Goal: Information Seeking & Learning: Learn about a topic

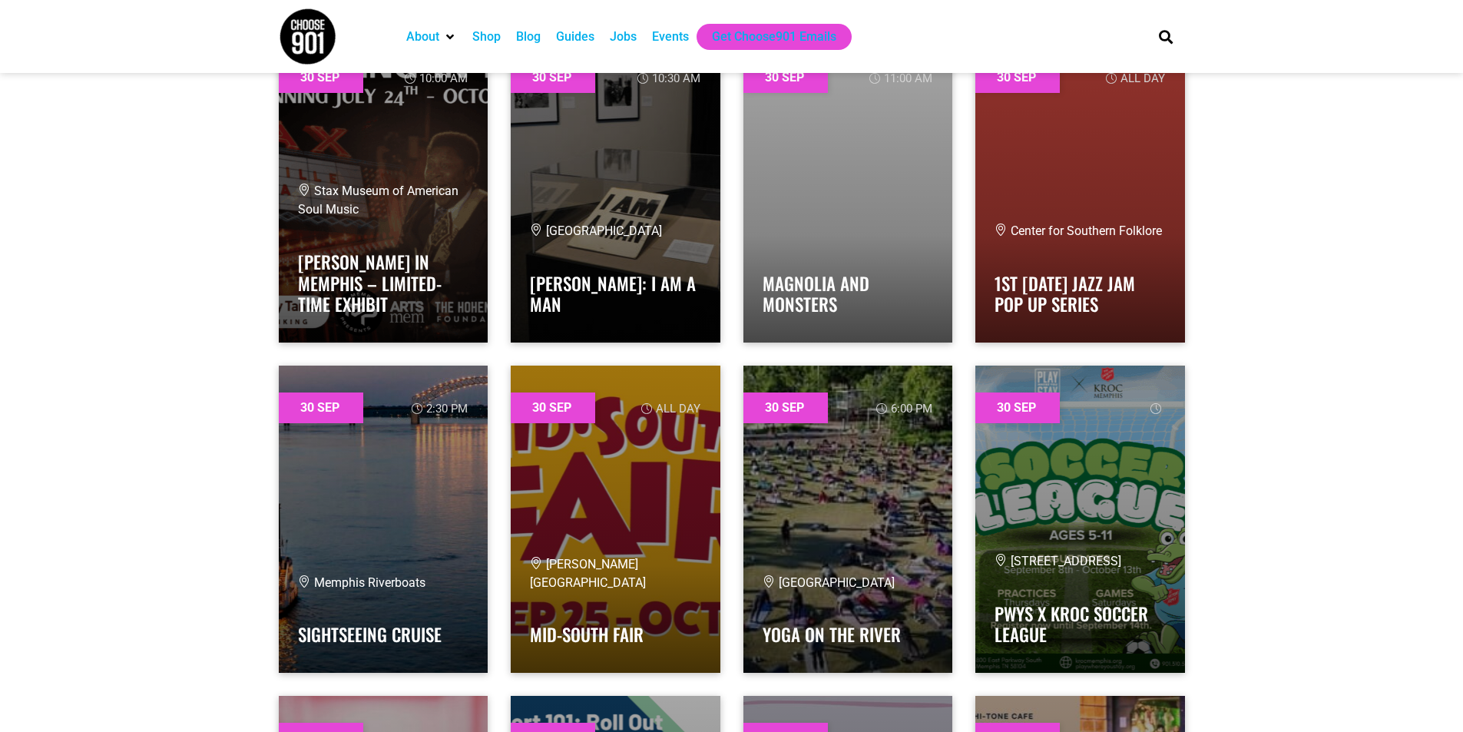
scroll to position [49470, 0]
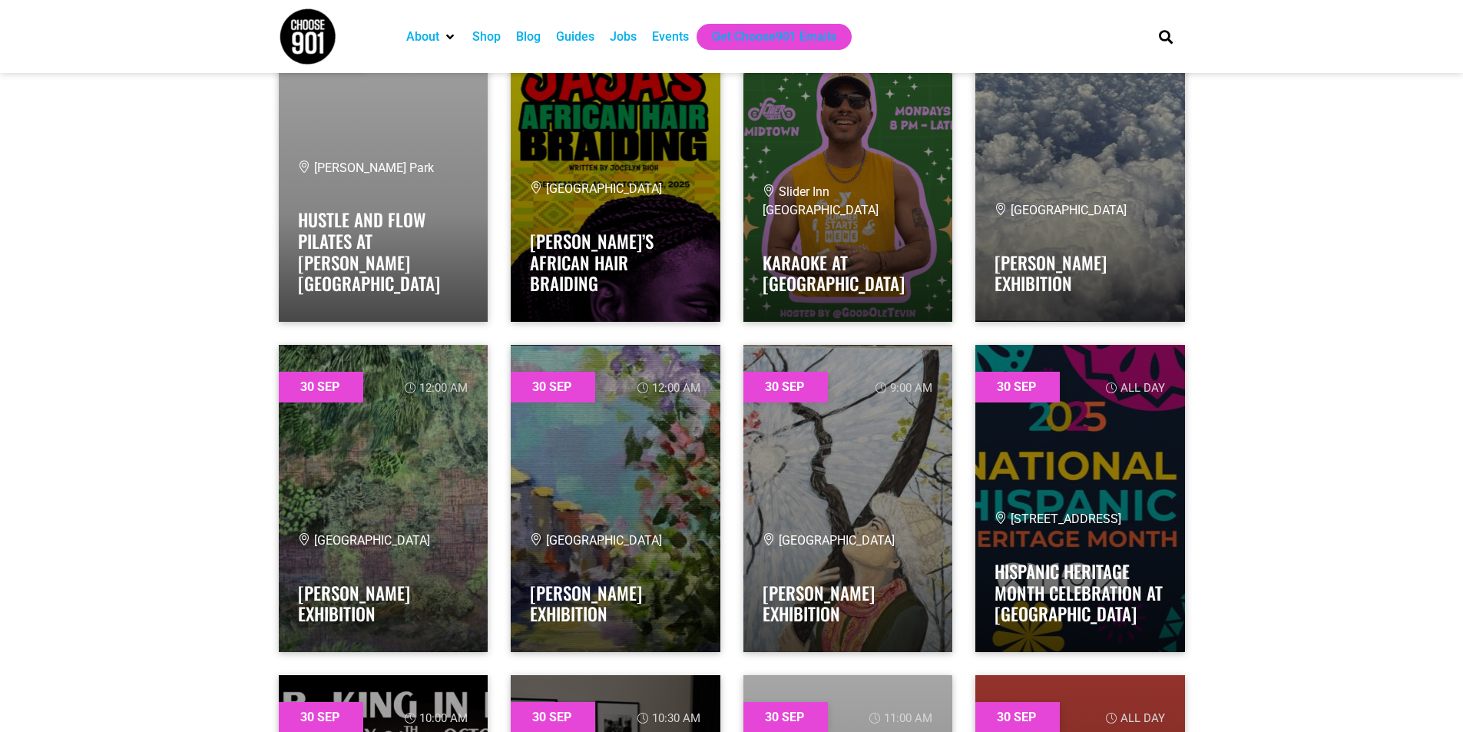
click at [673, 44] on div "Events" at bounding box center [670, 37] width 37 height 18
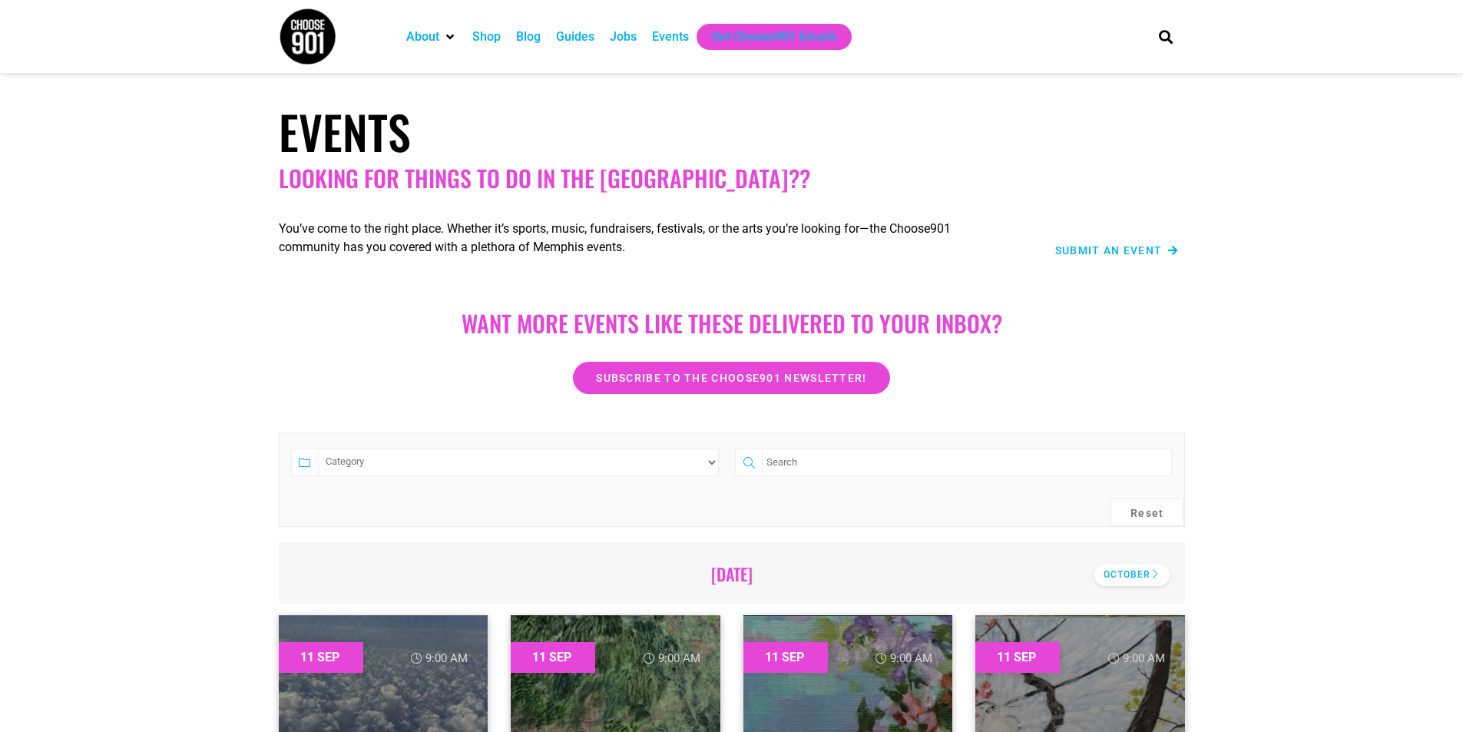
click at [1110, 577] on div "October" at bounding box center [1131, 575] width 75 height 22
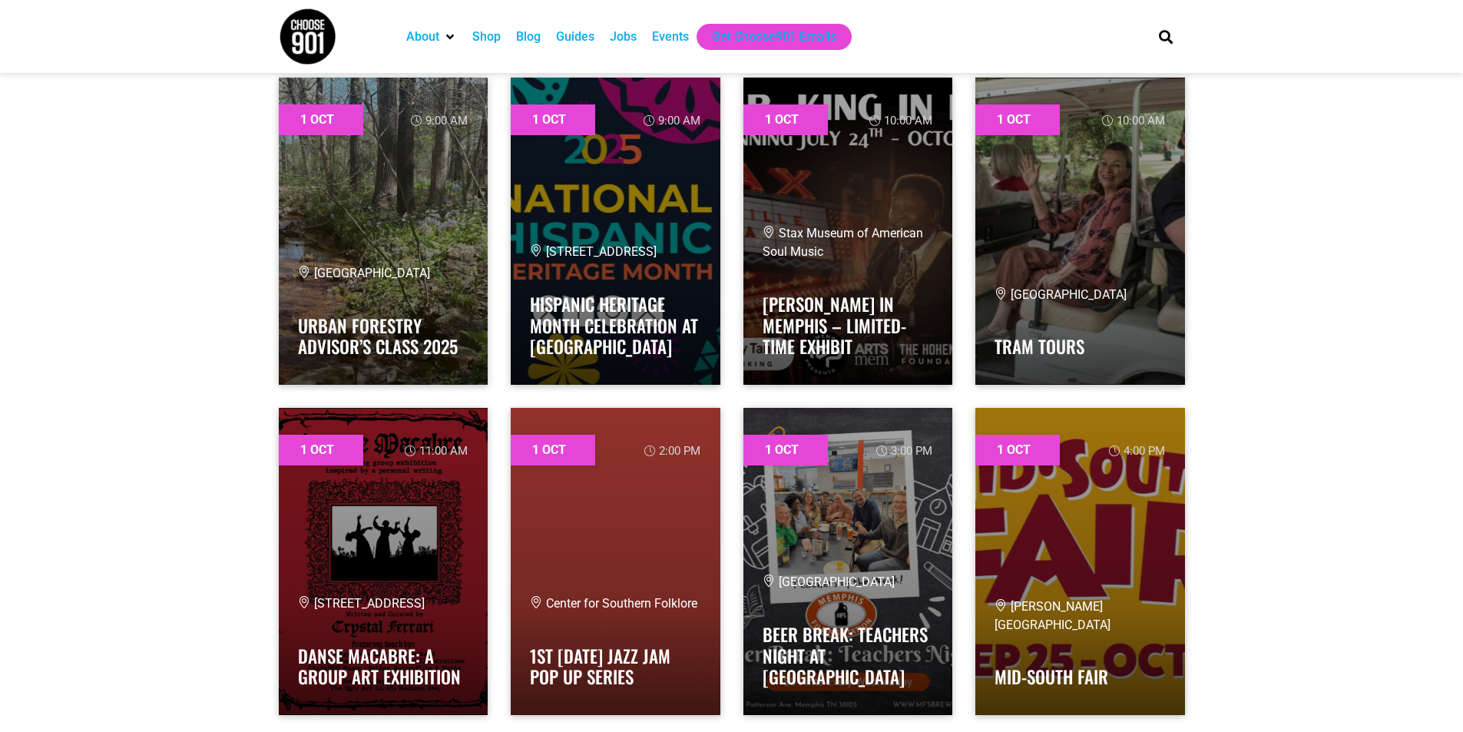
scroll to position [768, 0]
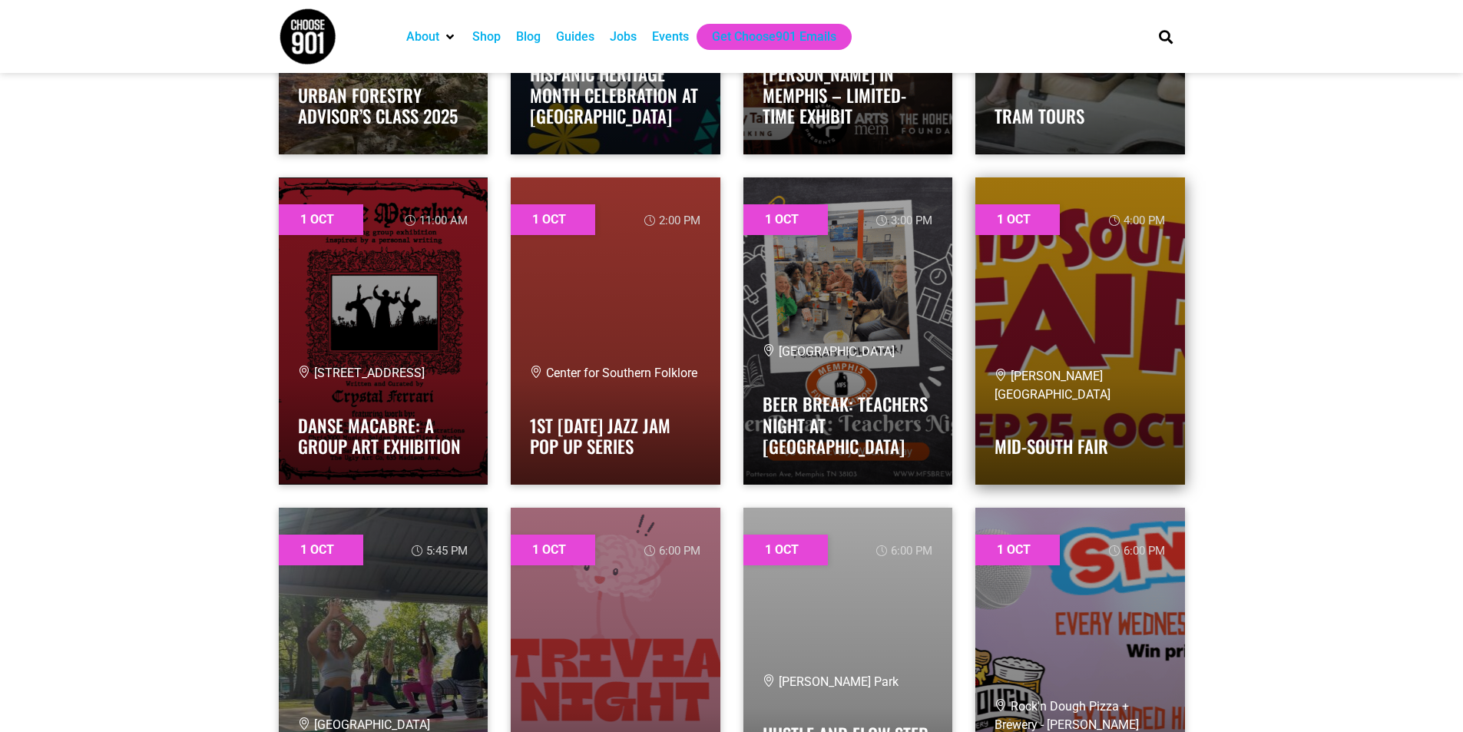
click at [1140, 205] on link at bounding box center [1080, 330] width 210 height 307
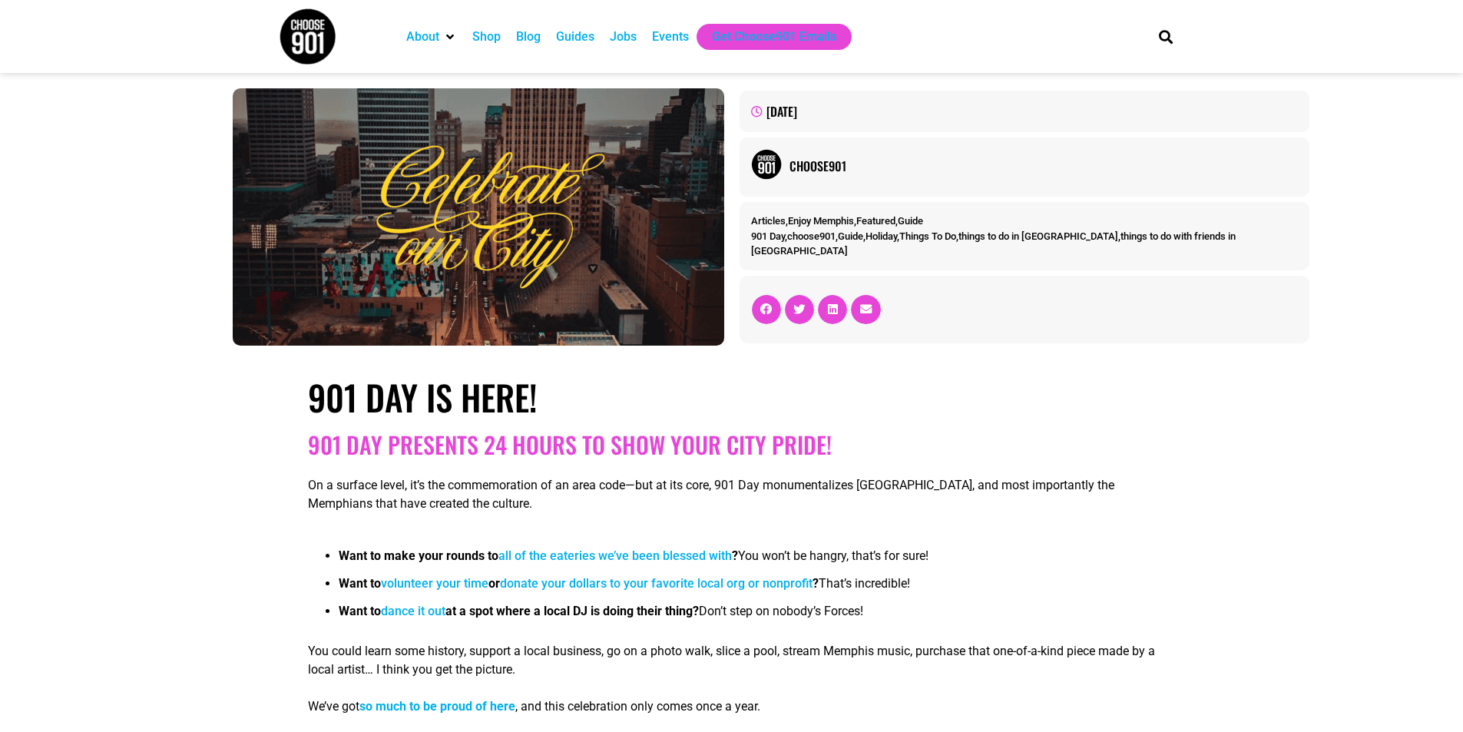
click at [673, 40] on div "Events" at bounding box center [670, 37] width 37 height 18
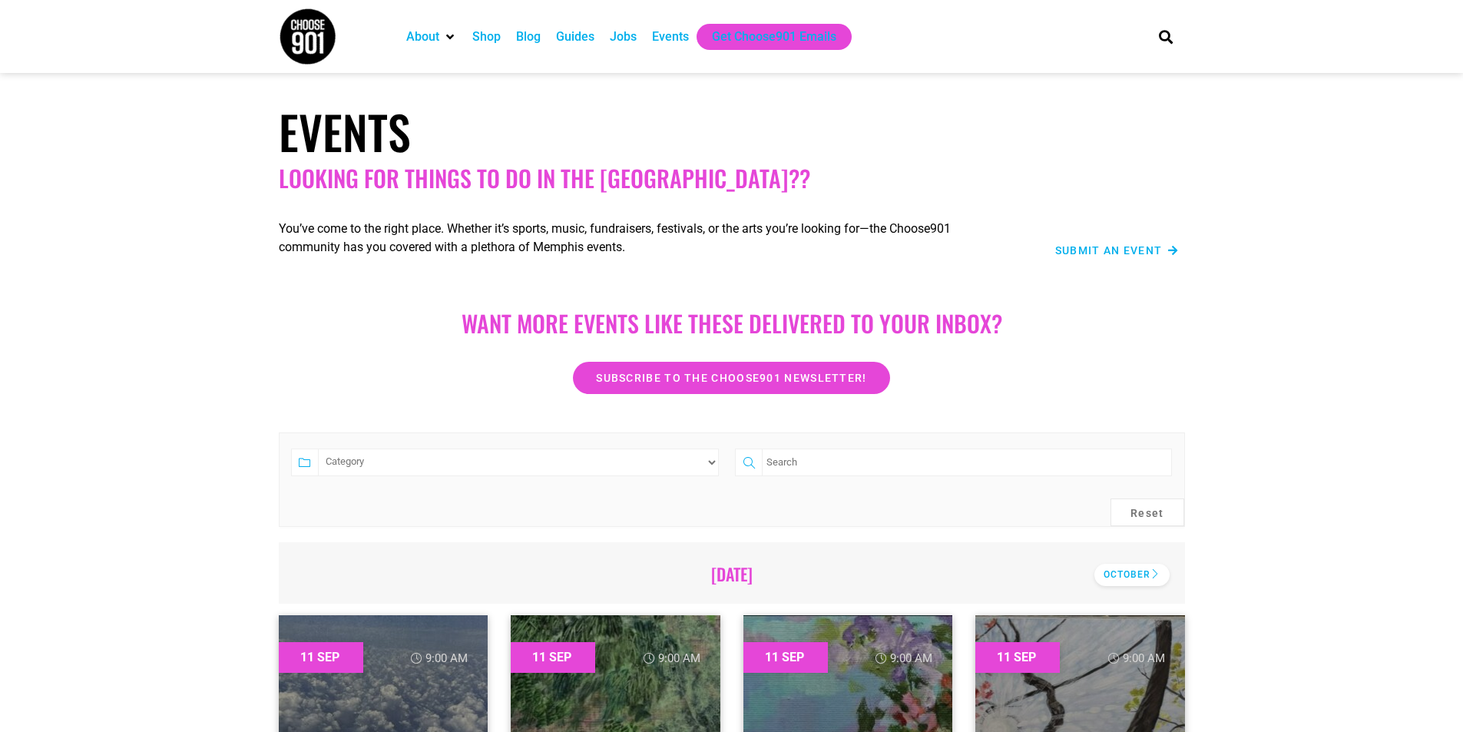
click at [1152, 571] on div "October" at bounding box center [1131, 575] width 75 height 22
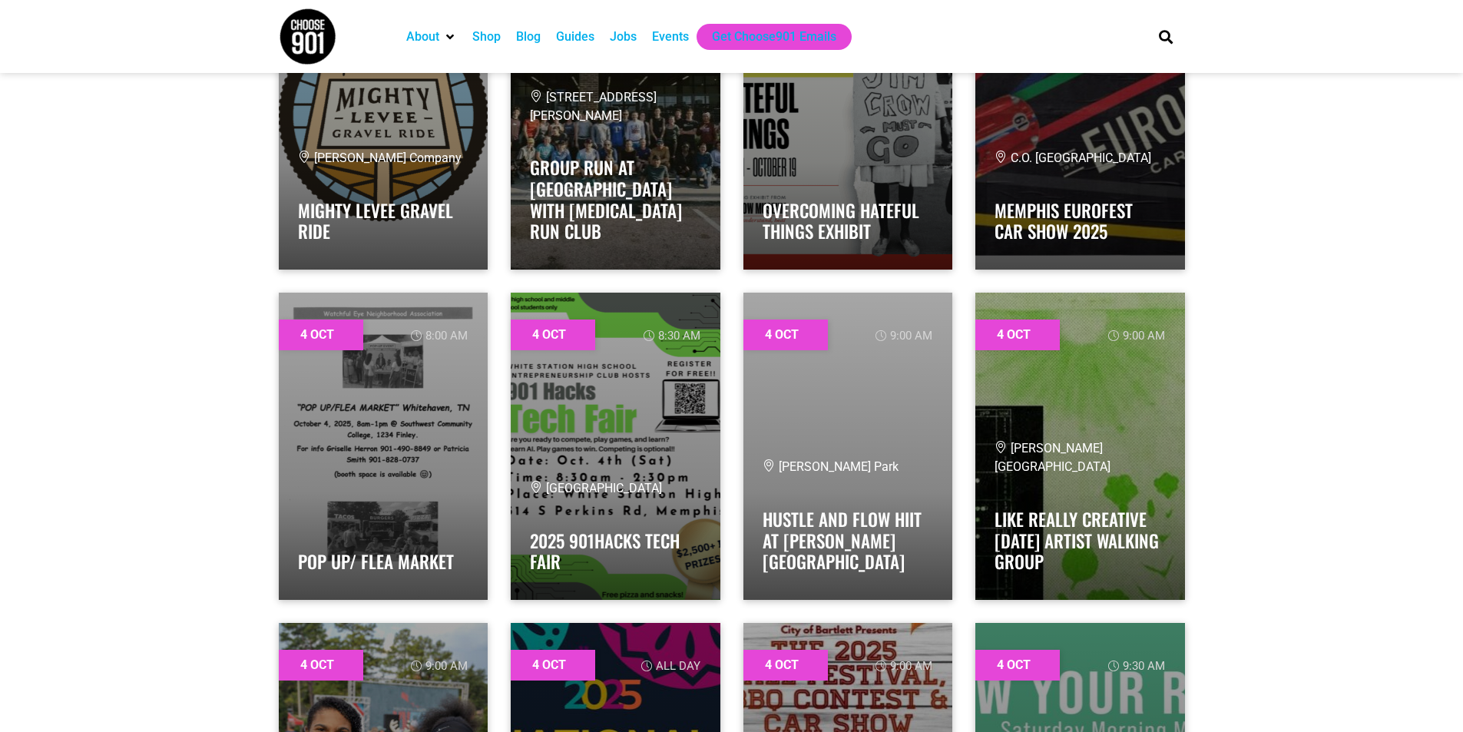
scroll to position [5682, 0]
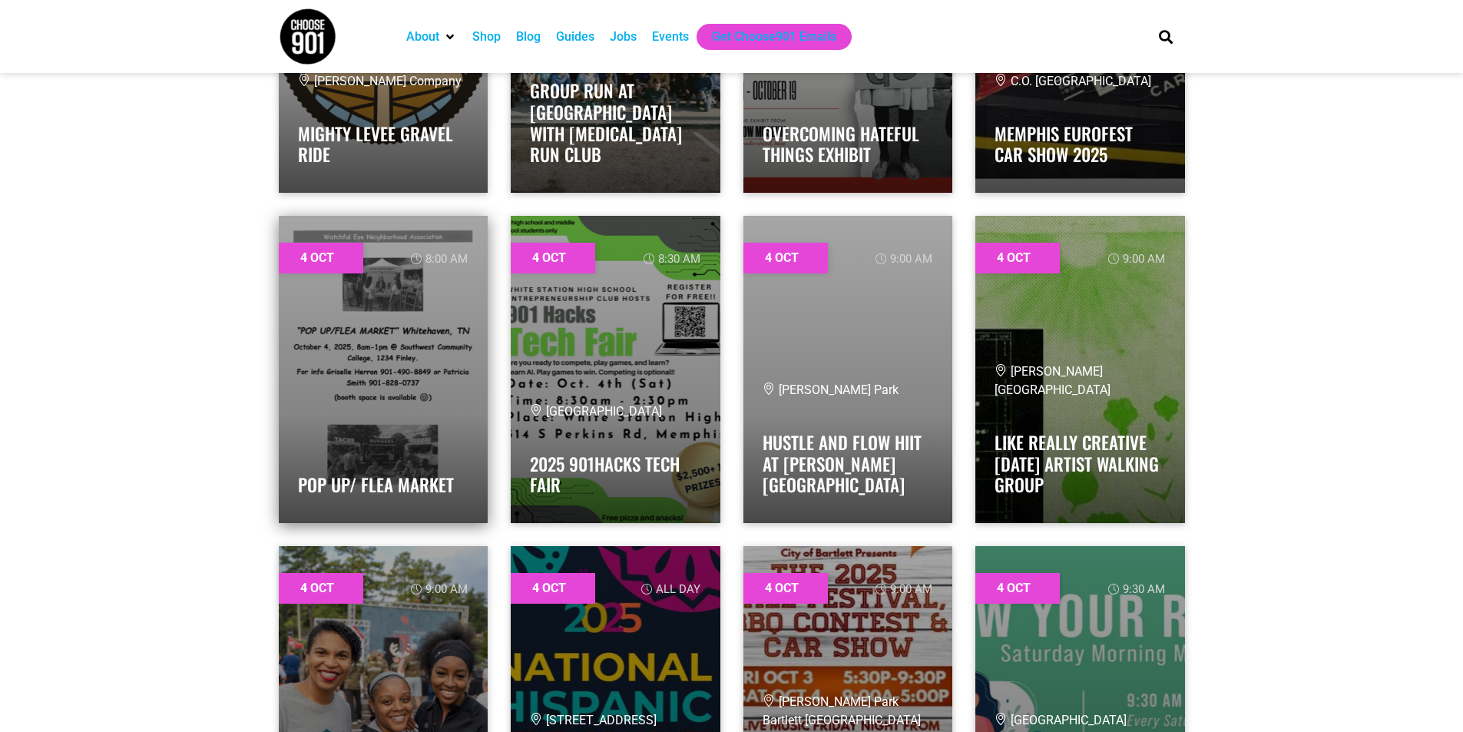
click at [438, 368] on link at bounding box center [384, 369] width 210 height 307
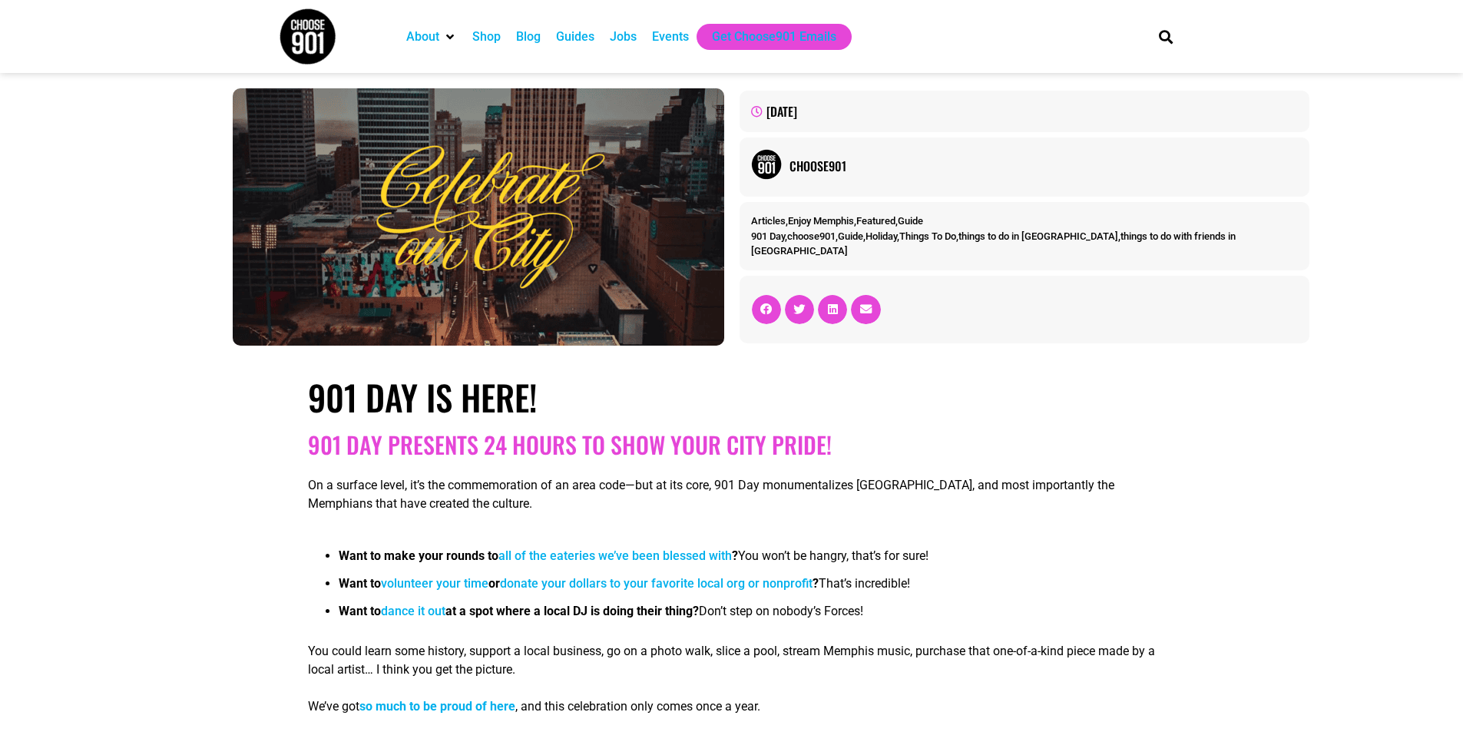
click at [658, 37] on div "Events" at bounding box center [670, 37] width 37 height 18
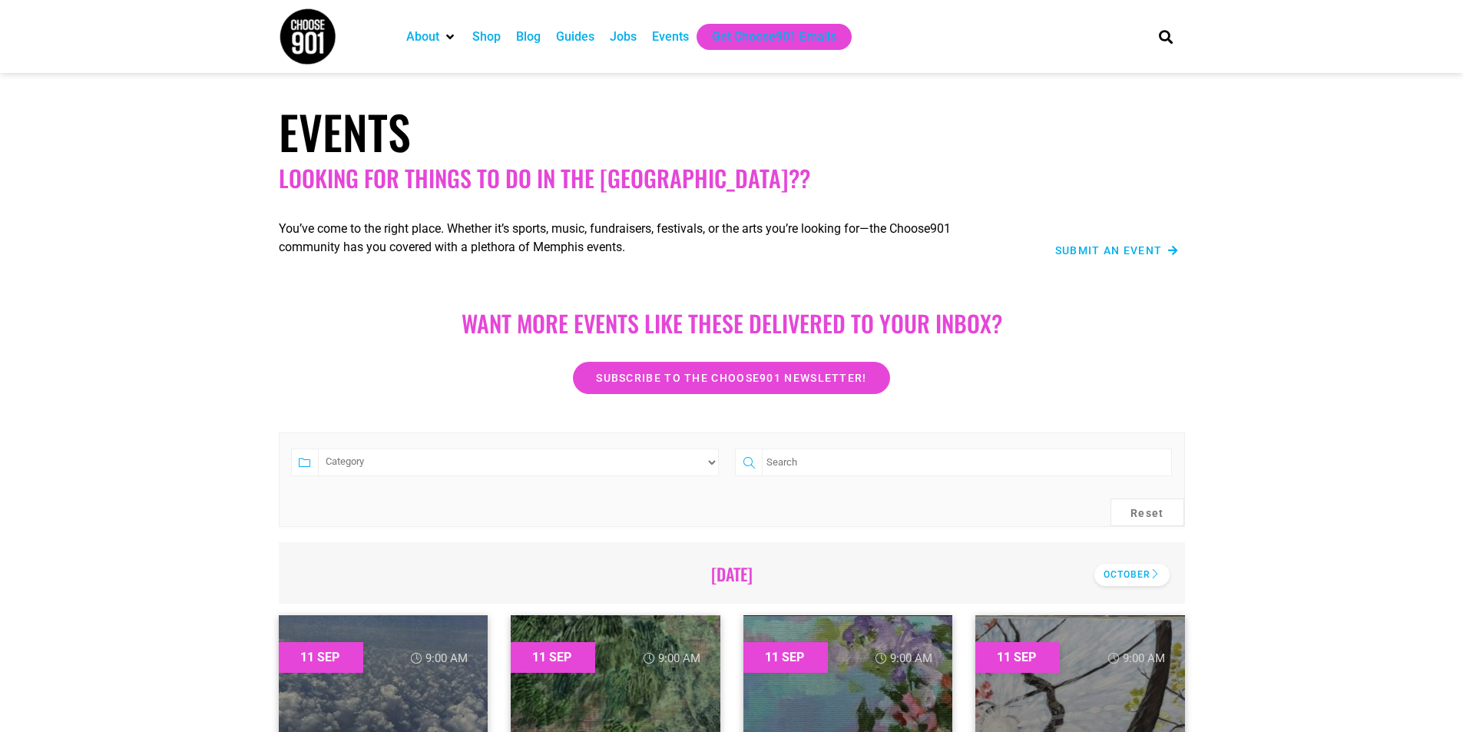
click at [1150, 572] on div "October" at bounding box center [1131, 575] width 75 height 22
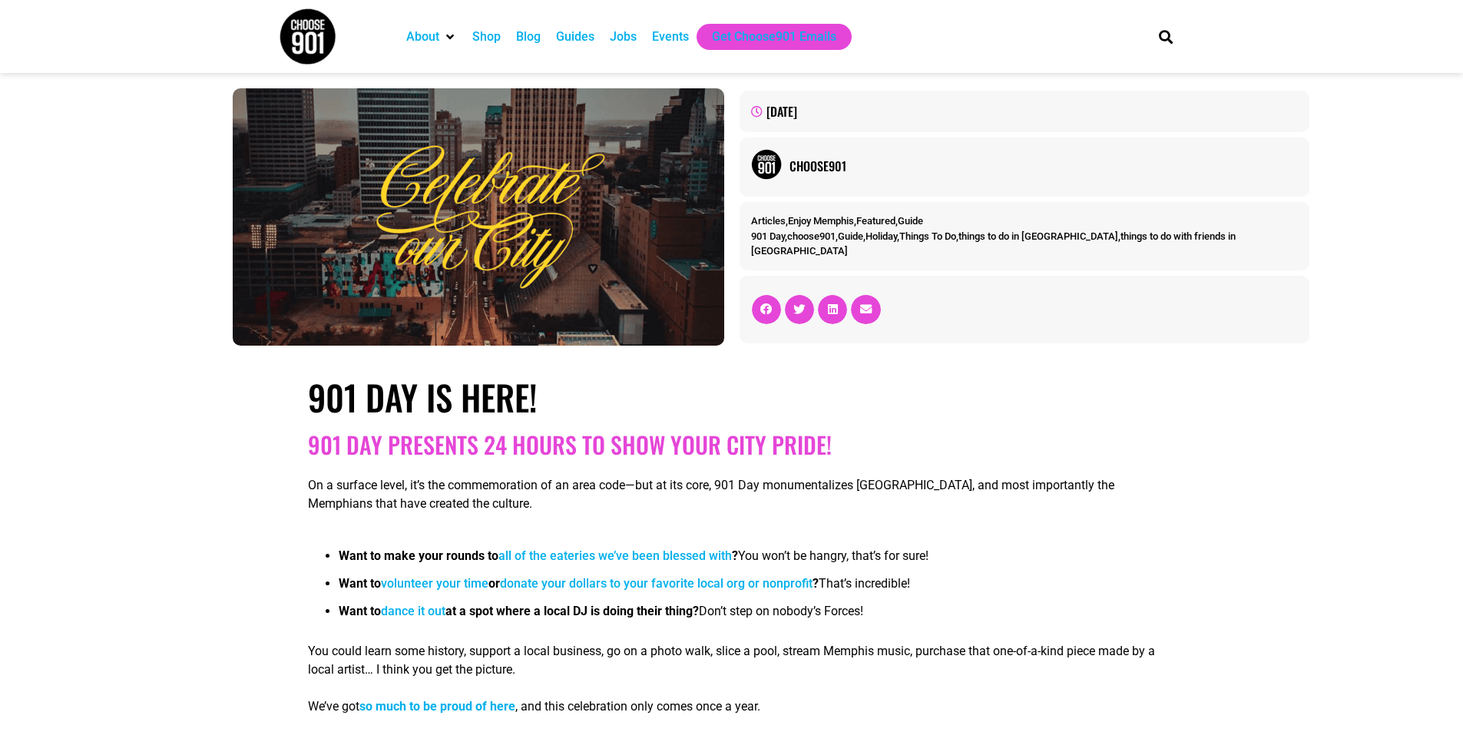
click at [657, 30] on div "Events" at bounding box center [670, 37] width 37 height 18
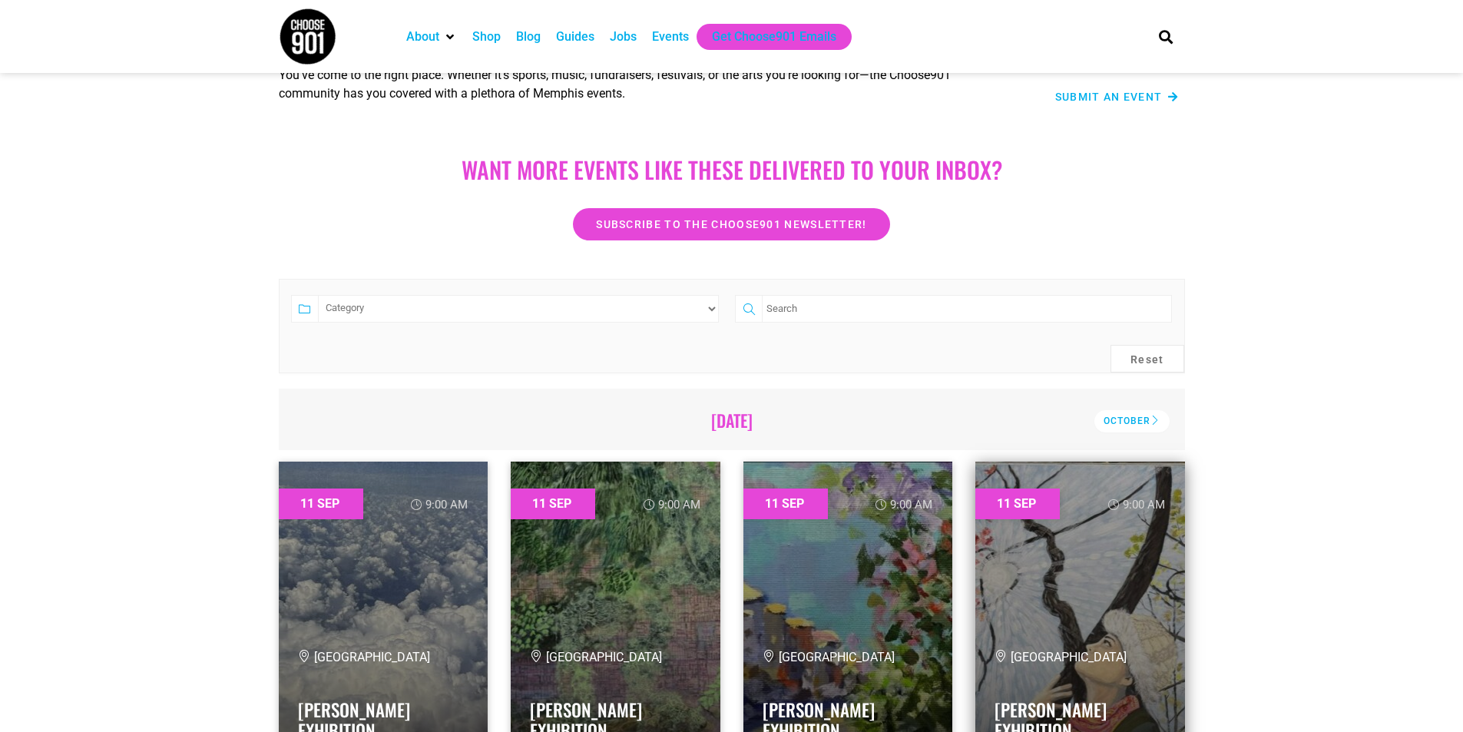
scroll to position [230, 0]
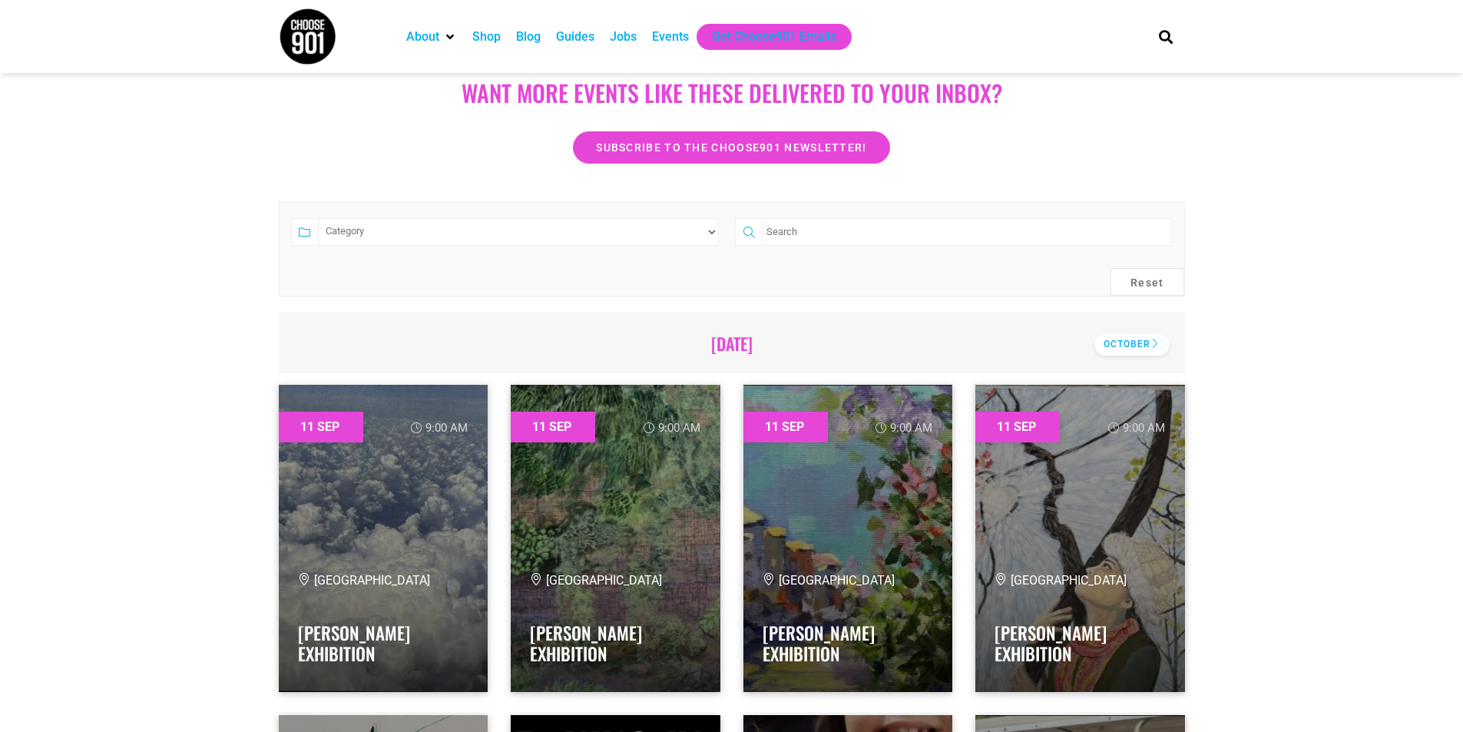
click at [1123, 342] on div "October" at bounding box center [1131, 344] width 75 height 22
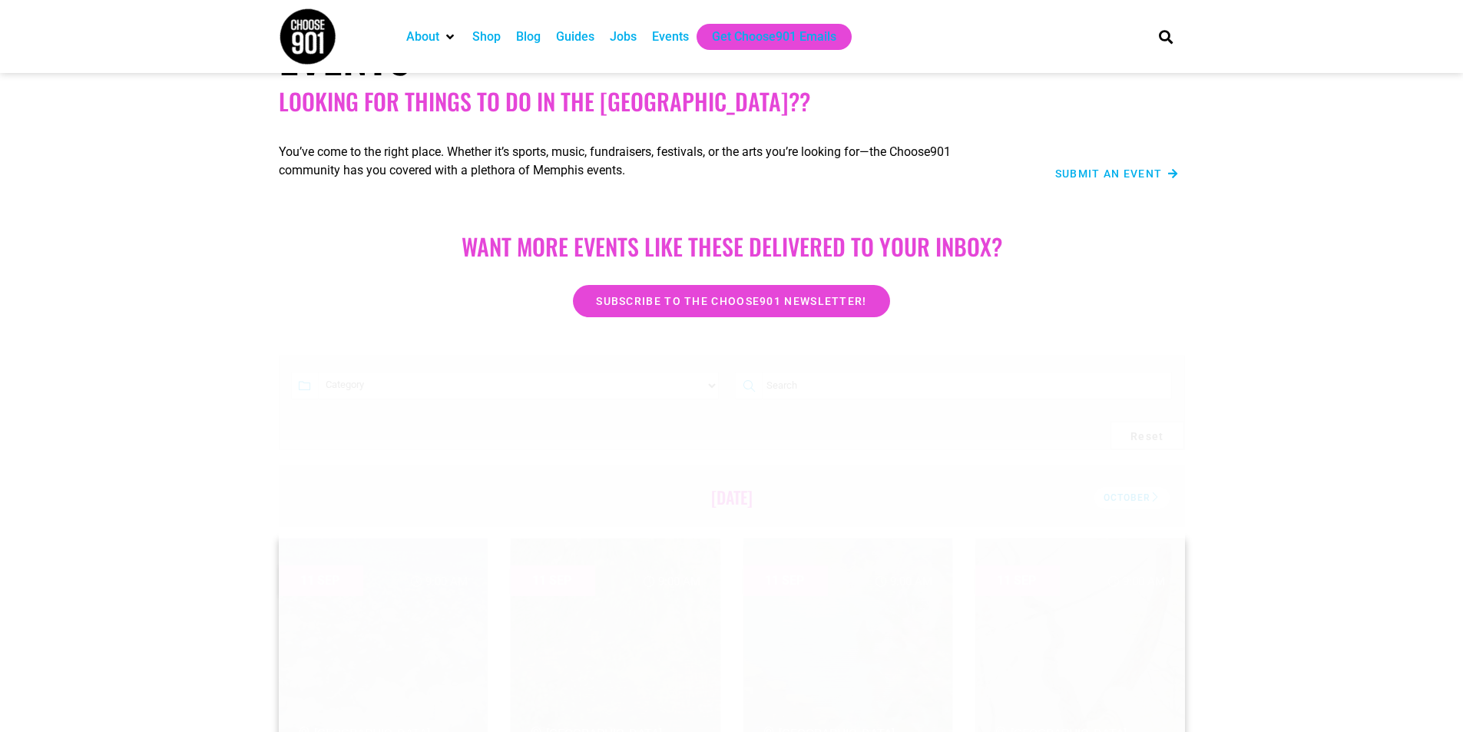
scroll to position [0, 0]
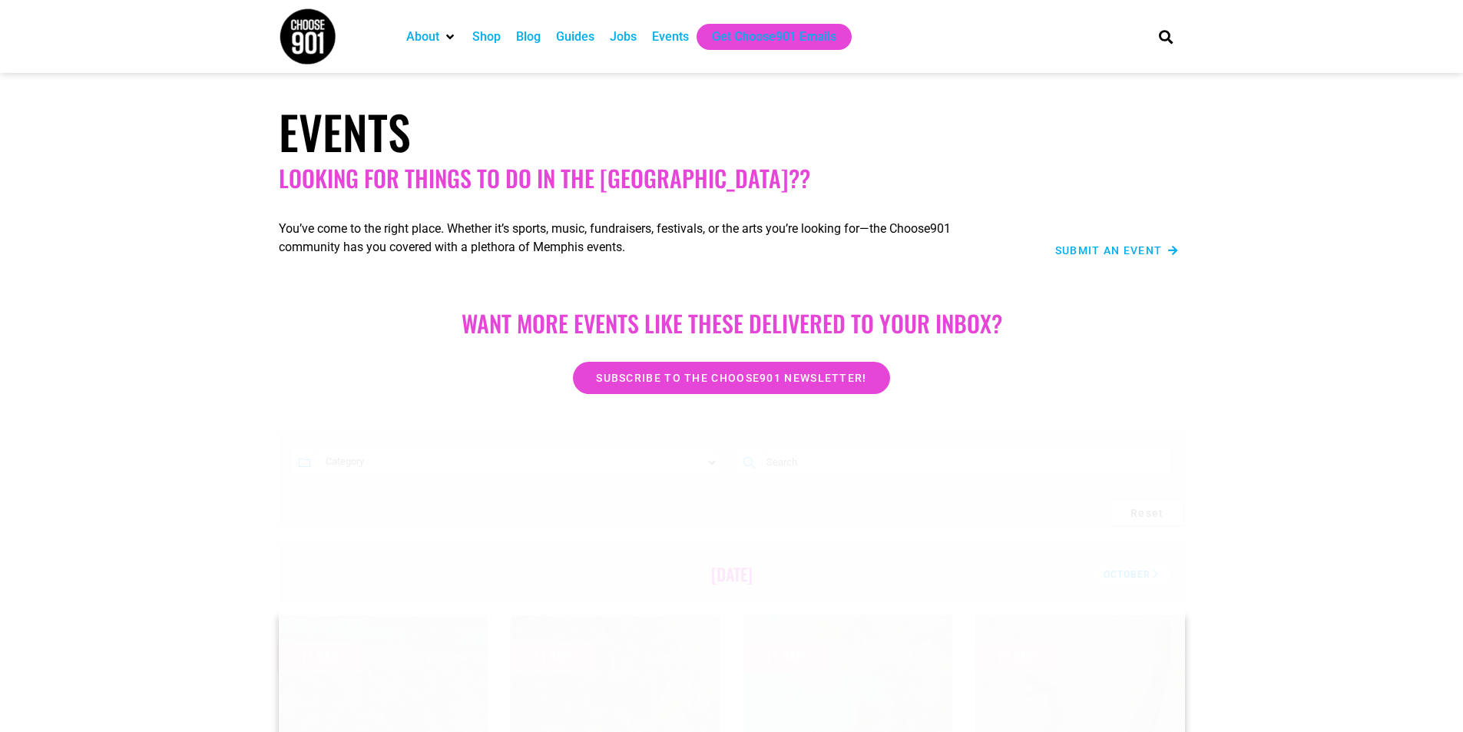
click at [675, 38] on div "Events" at bounding box center [670, 37] width 37 height 18
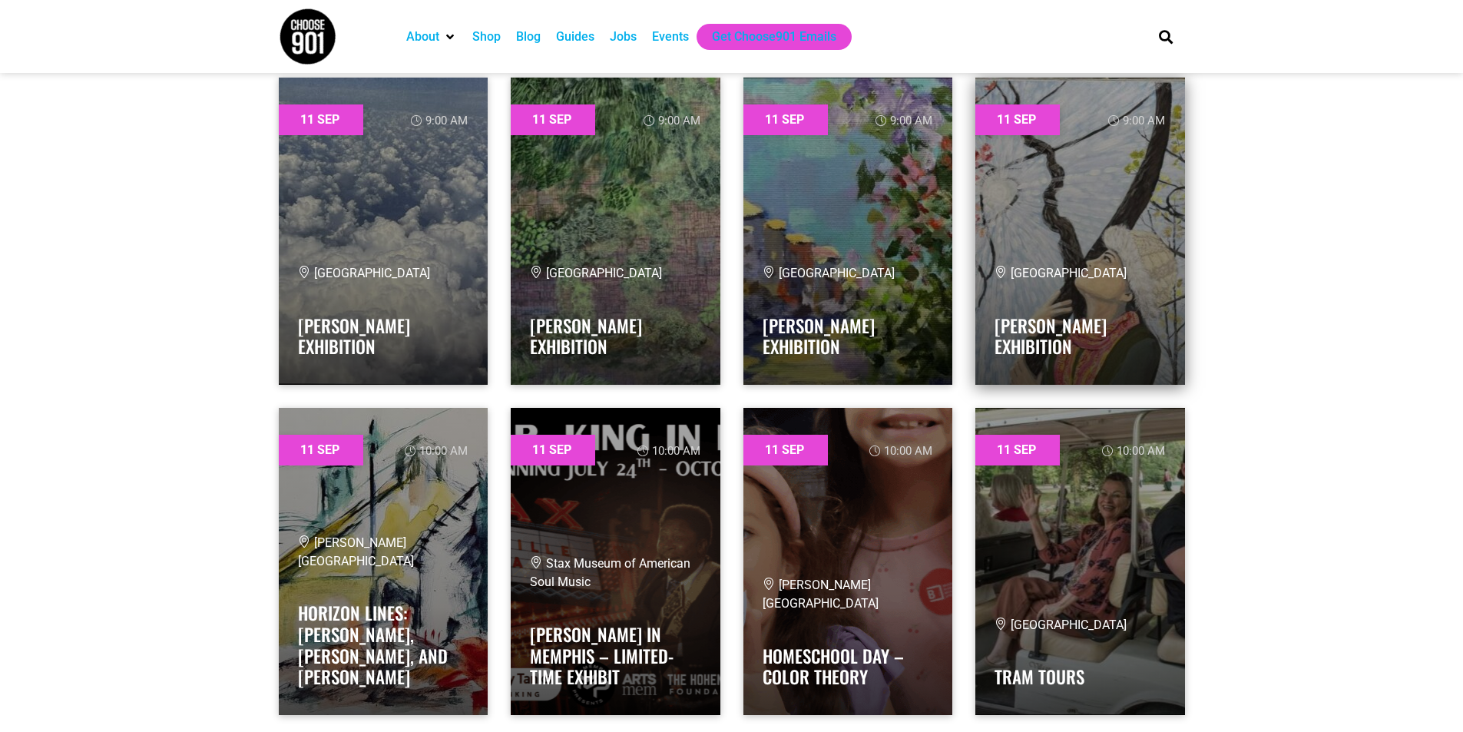
scroll to position [307, 0]
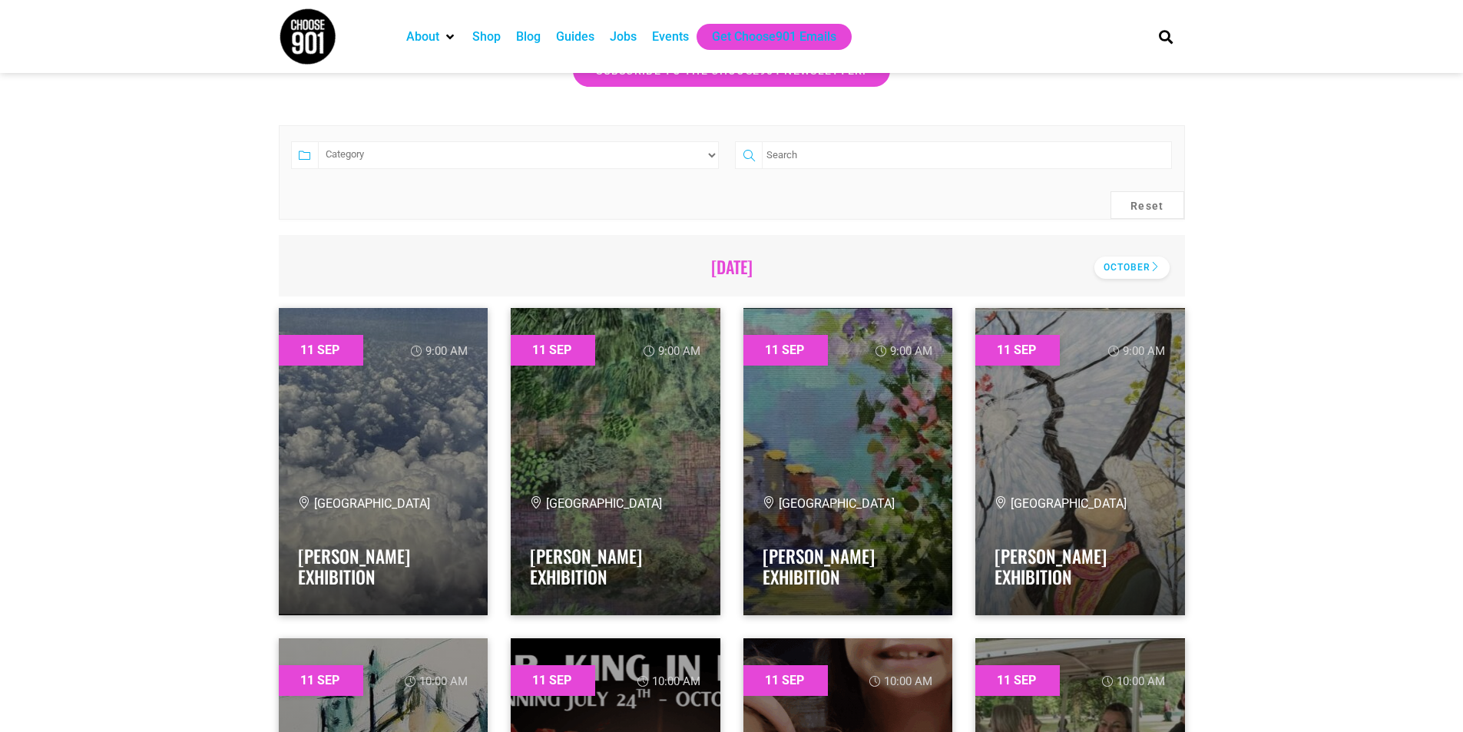
click at [1140, 263] on div "October" at bounding box center [1131, 267] width 75 height 22
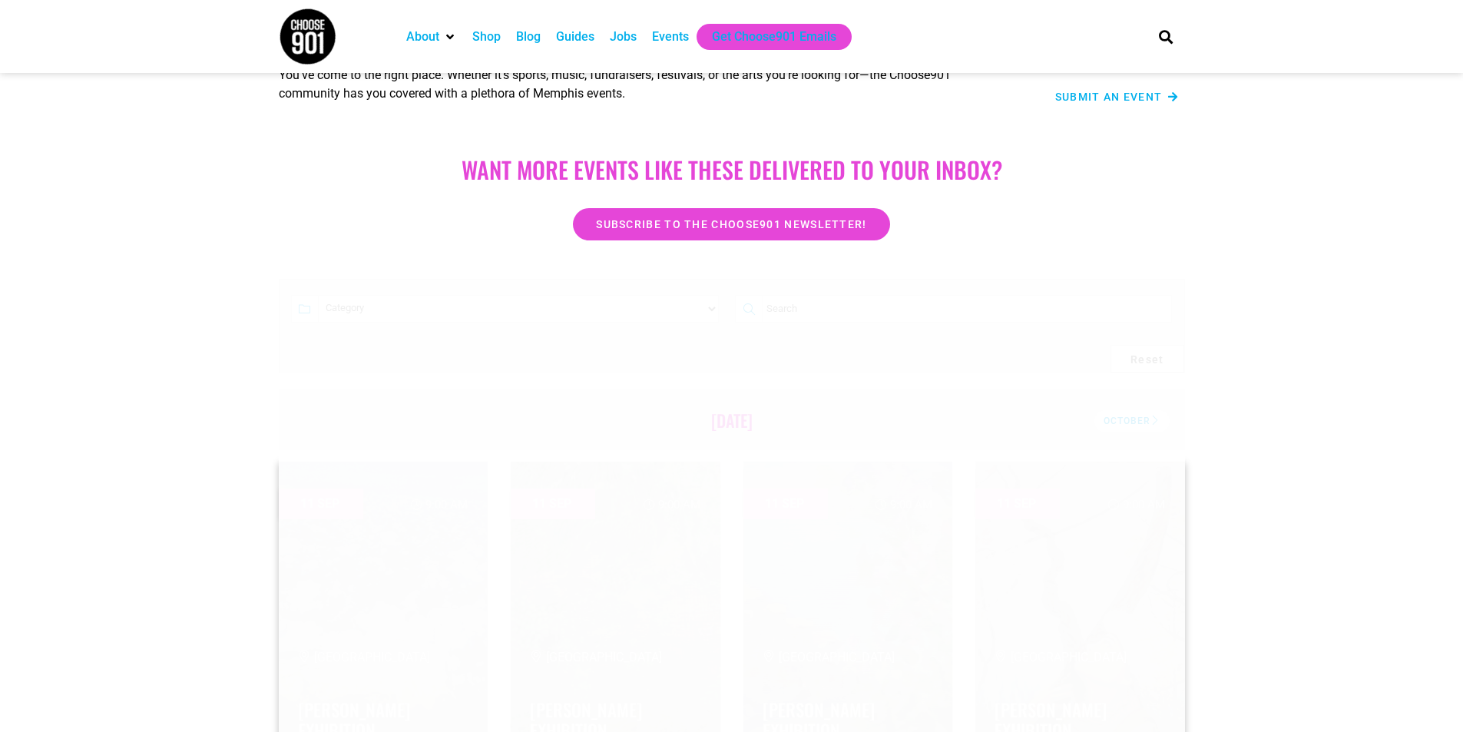
scroll to position [0, 0]
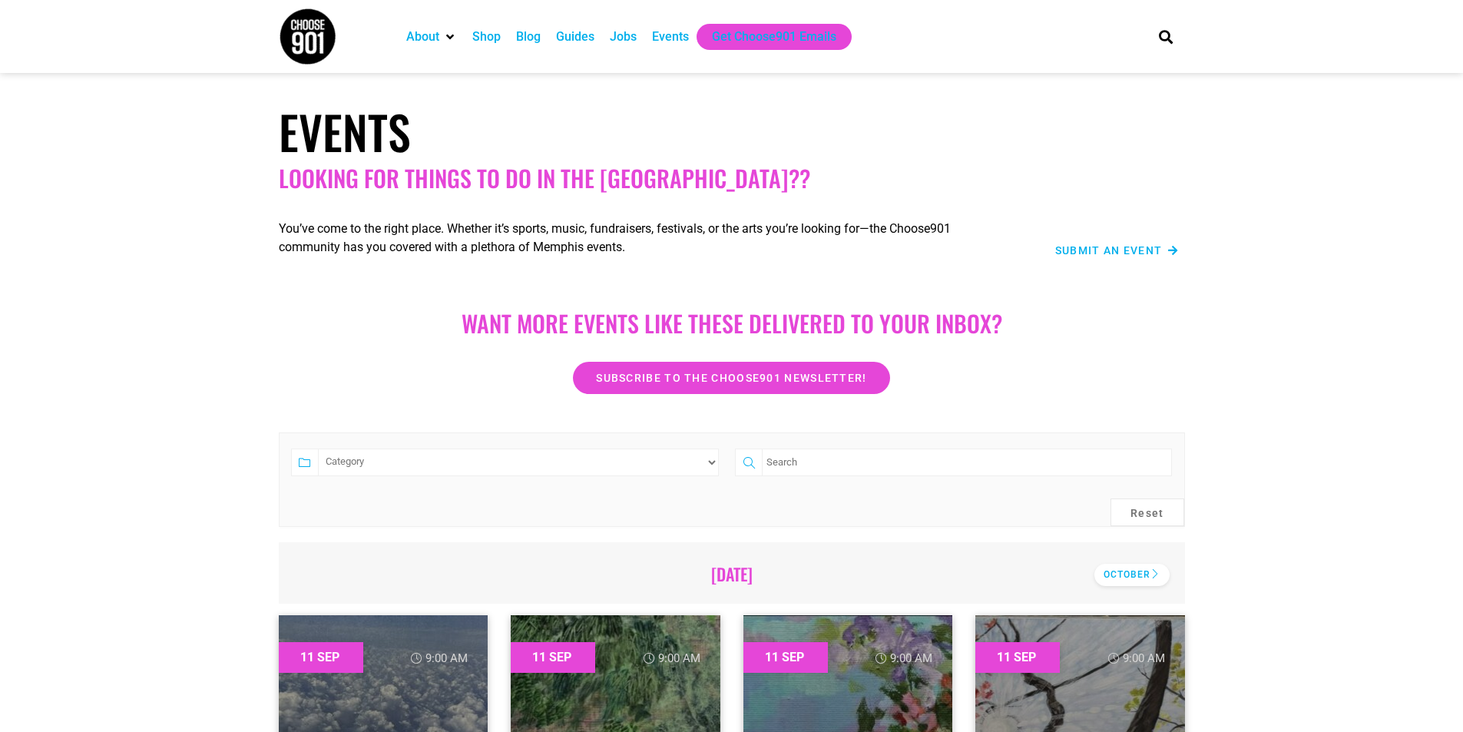
click at [1151, 575] on div "October" at bounding box center [1131, 575] width 75 height 22
click at [1113, 577] on div "October" at bounding box center [1131, 575] width 75 height 22
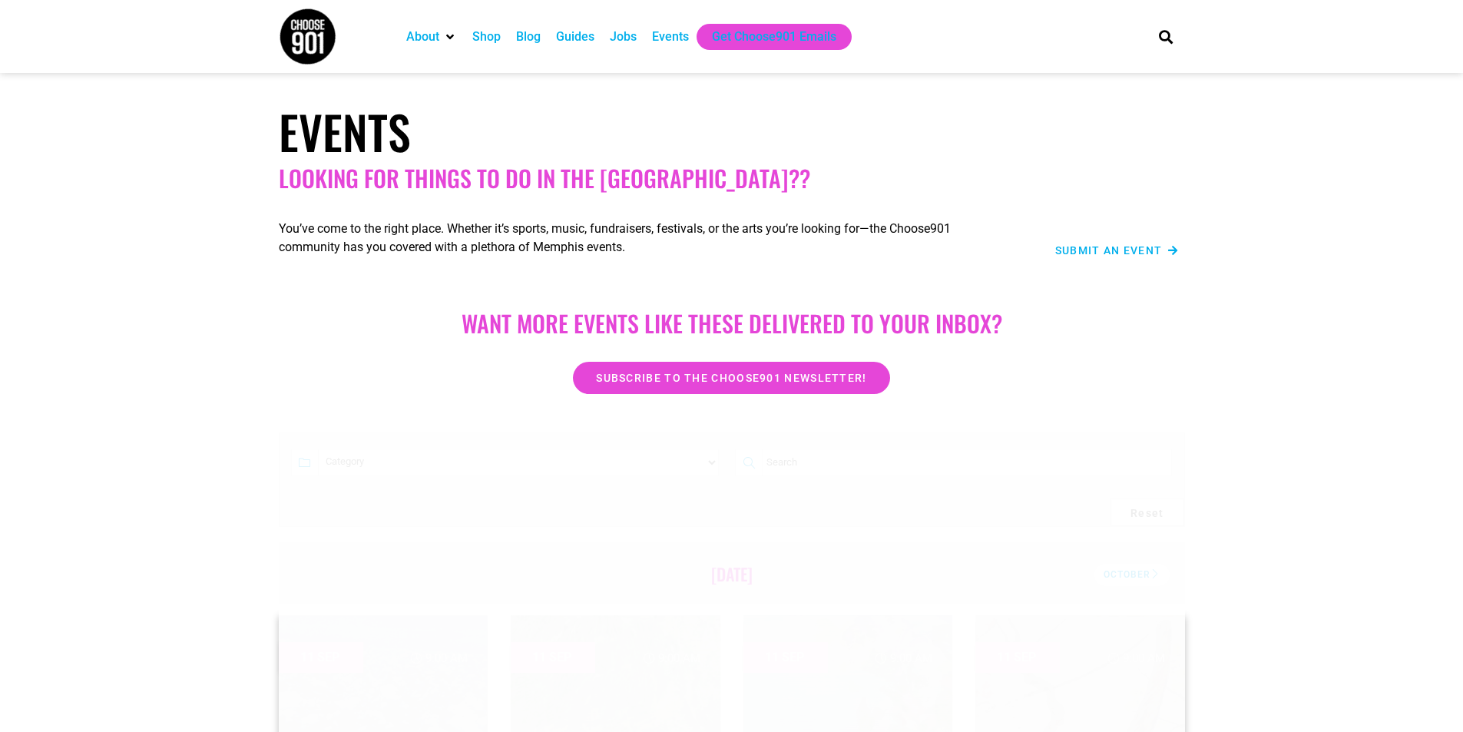
click at [678, 42] on div "Events" at bounding box center [670, 37] width 37 height 18
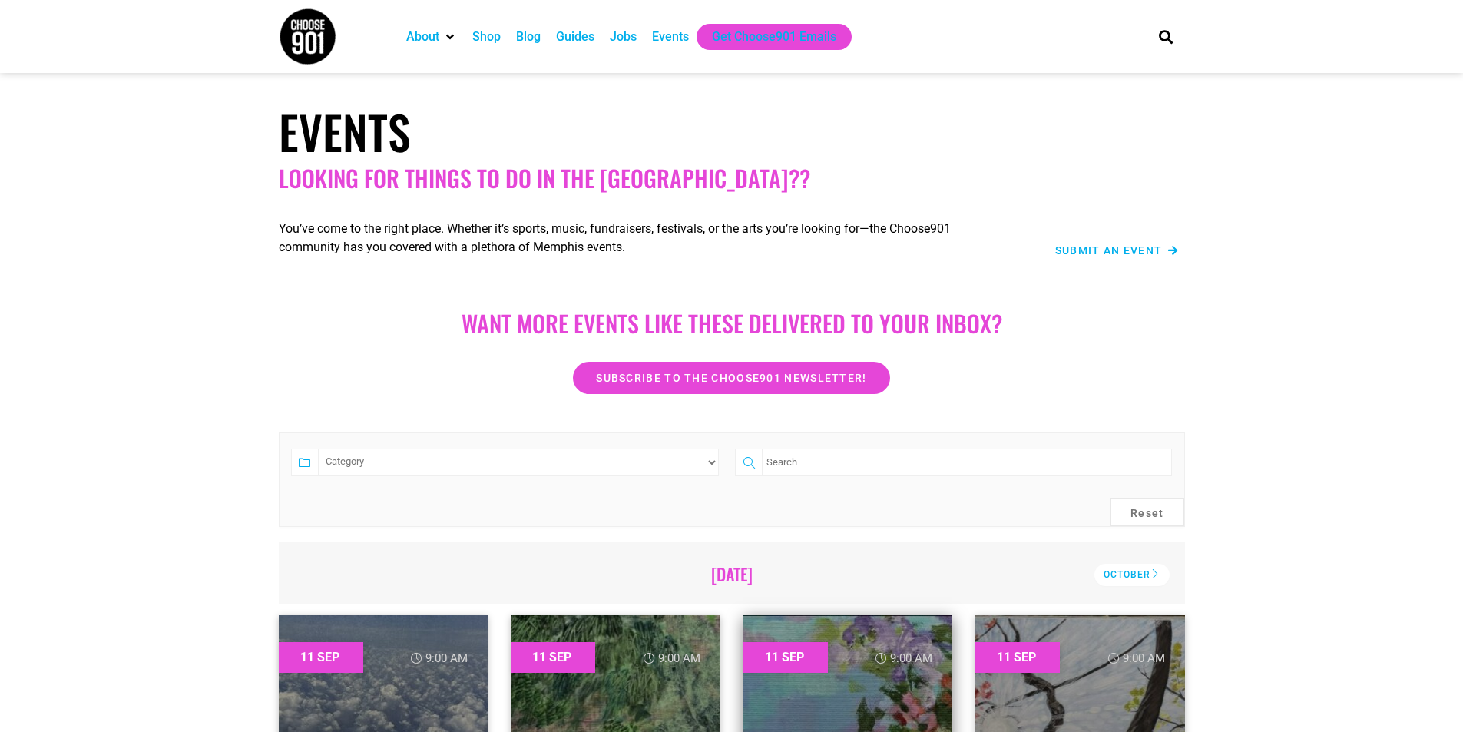
scroll to position [307, 0]
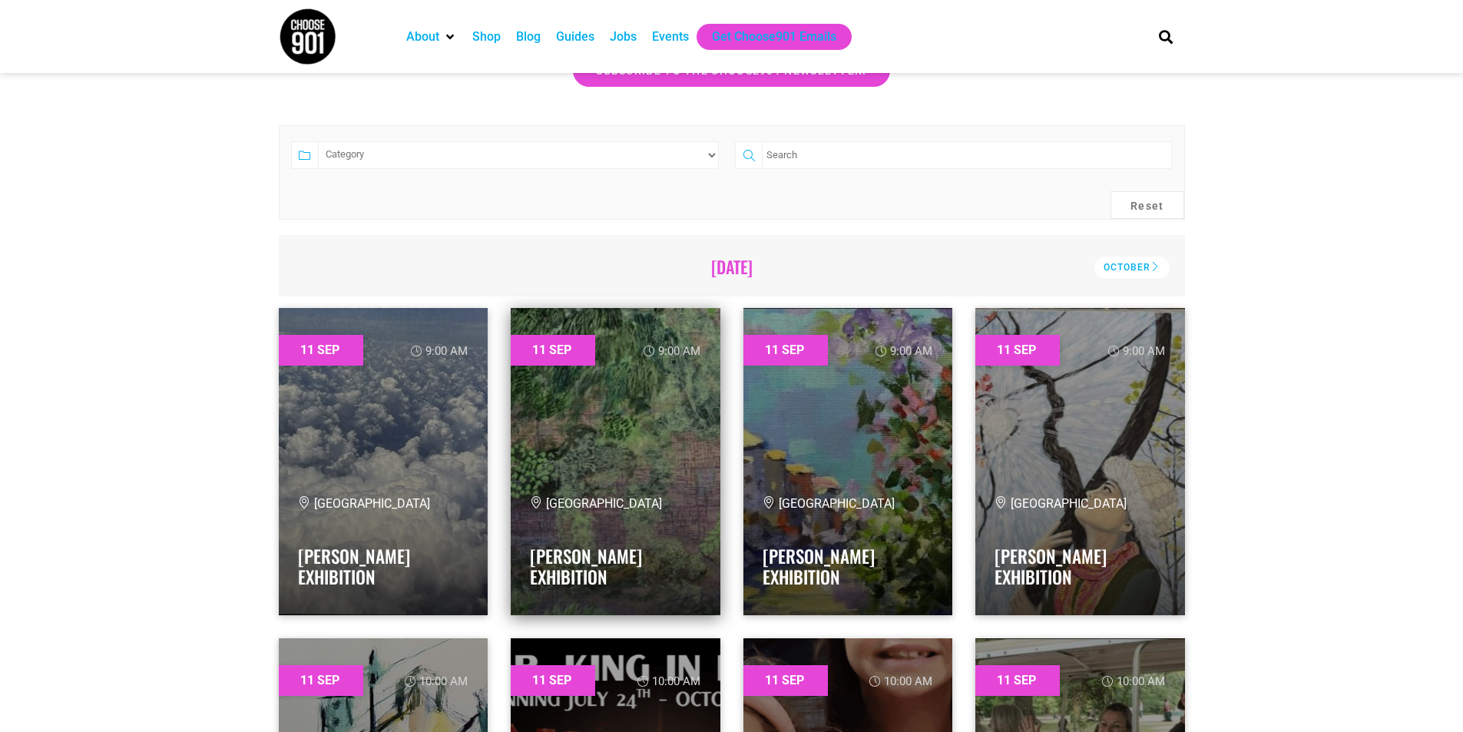
click at [604, 396] on link at bounding box center [616, 461] width 210 height 307
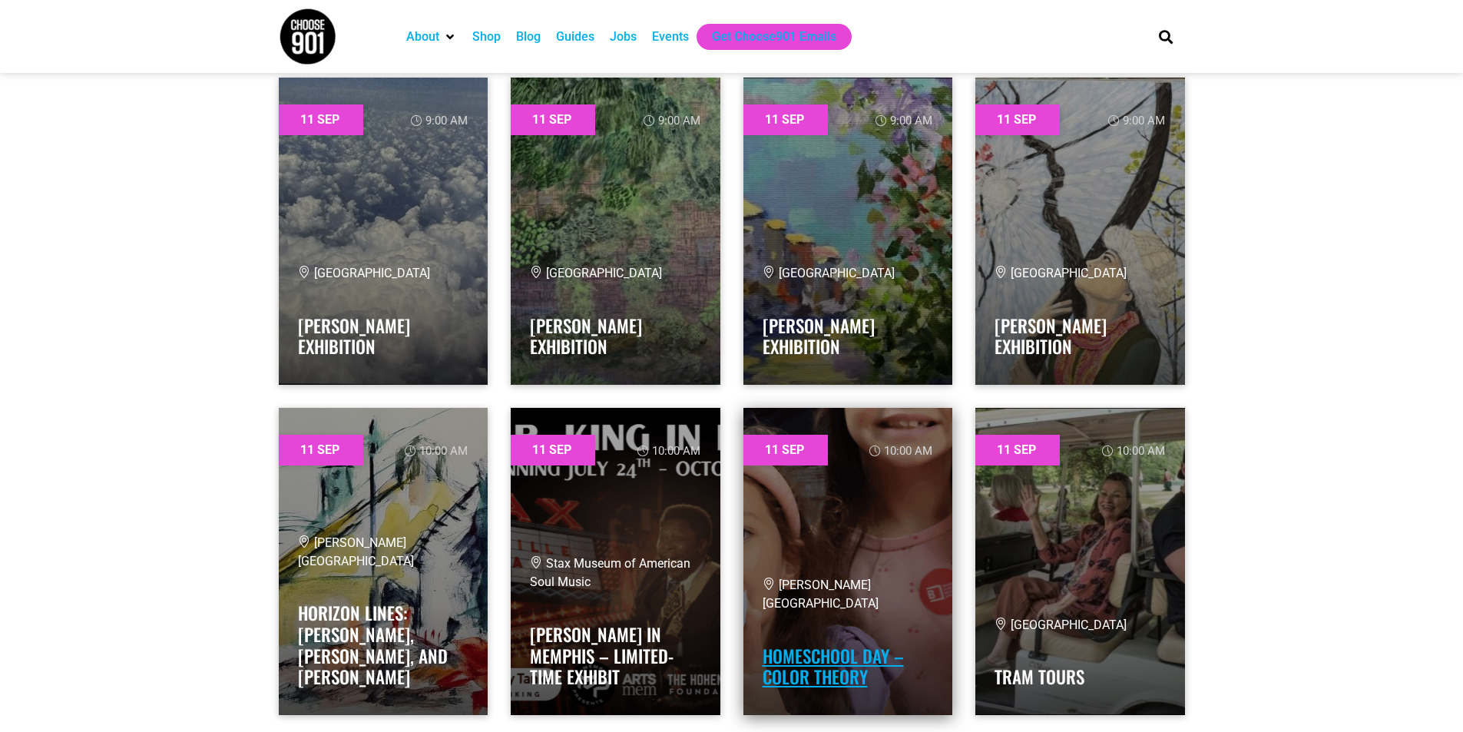
click at [854, 663] on link "Homeschool Day – Color Theory" at bounding box center [833, 667] width 141 height 48
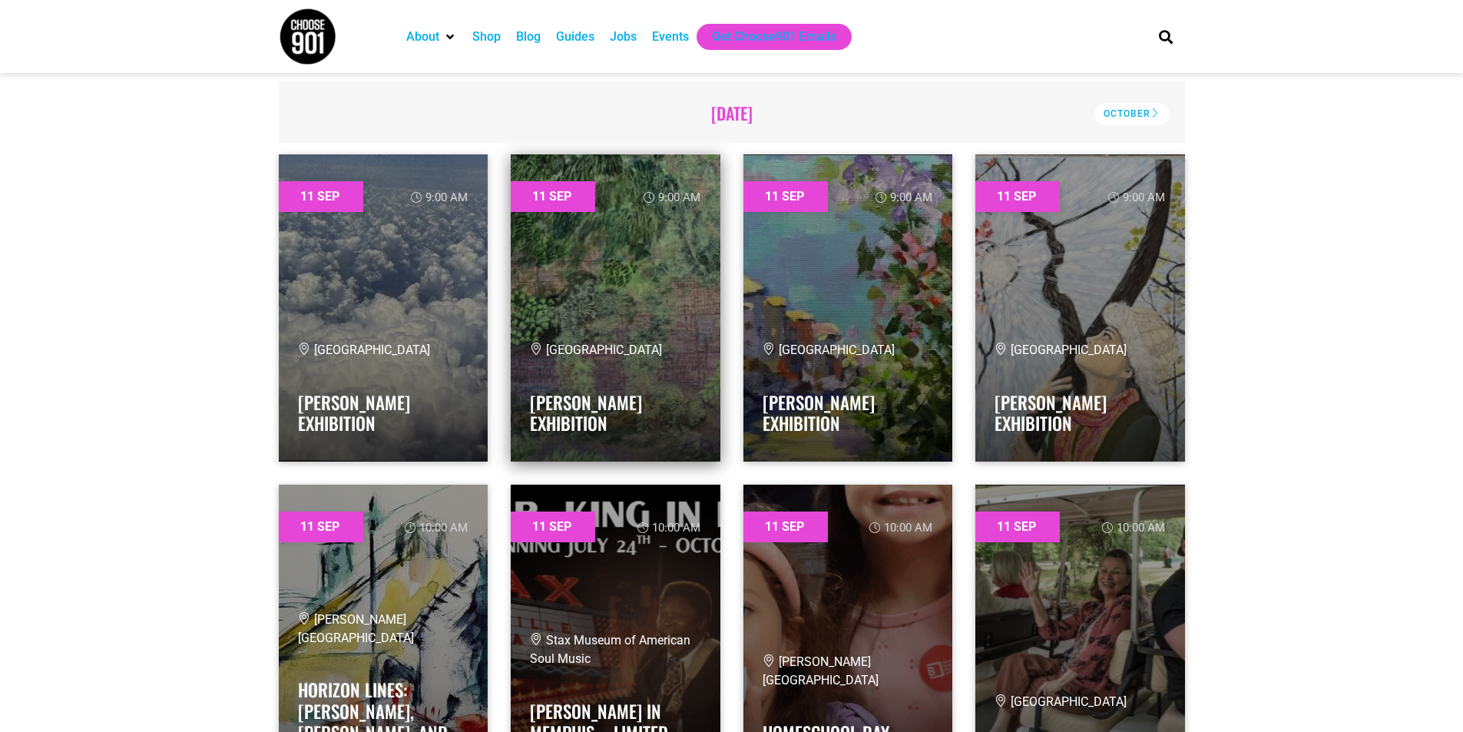
scroll to position [230, 0]
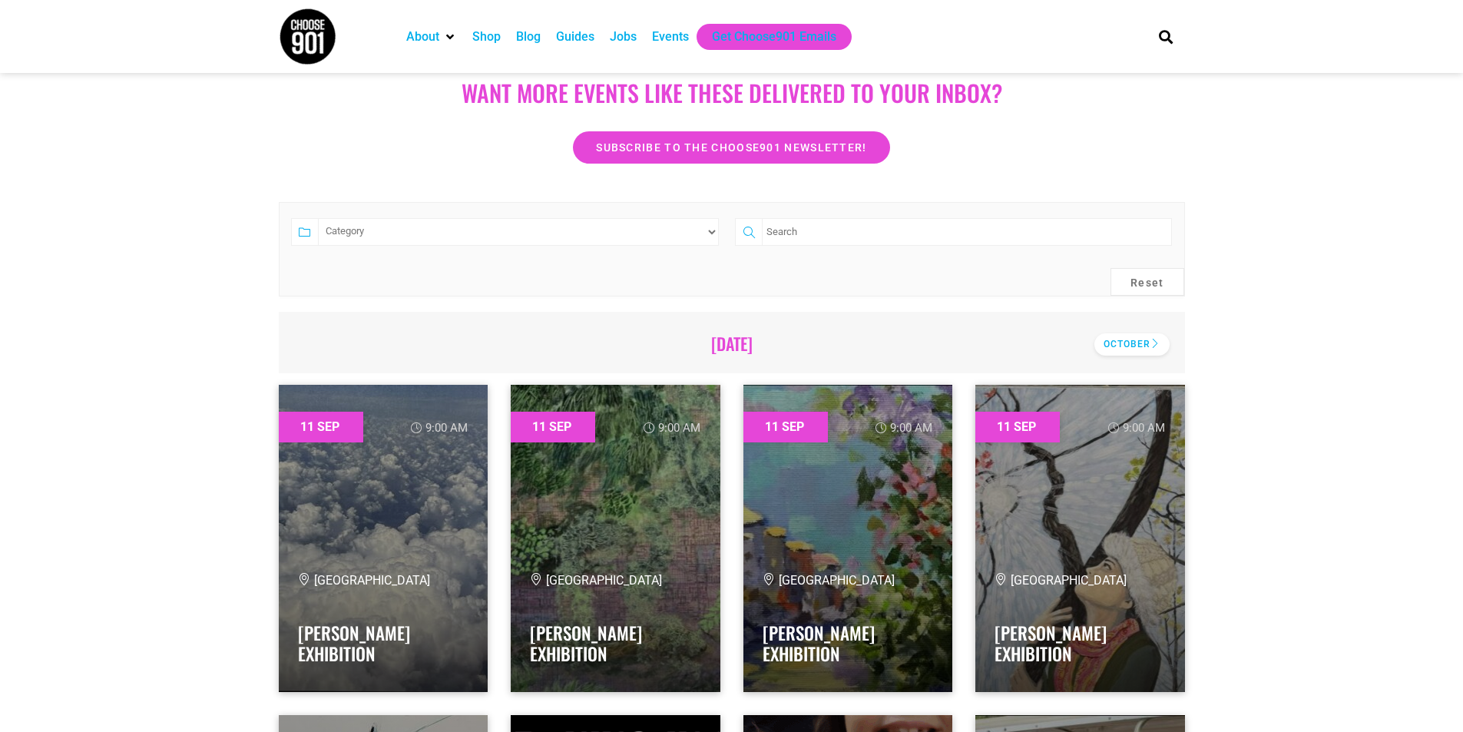
click at [1156, 354] on div "October" at bounding box center [1131, 344] width 75 height 22
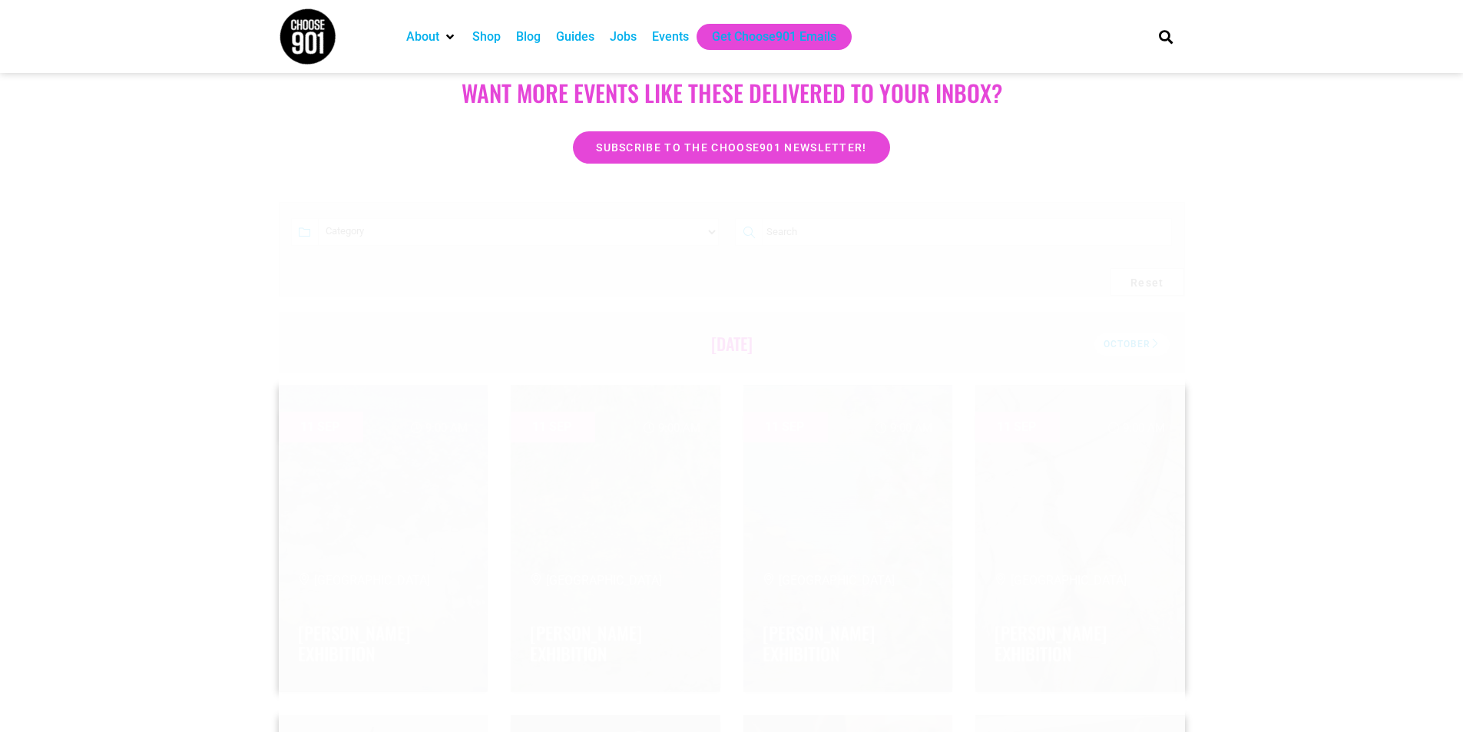
scroll to position [0, 0]
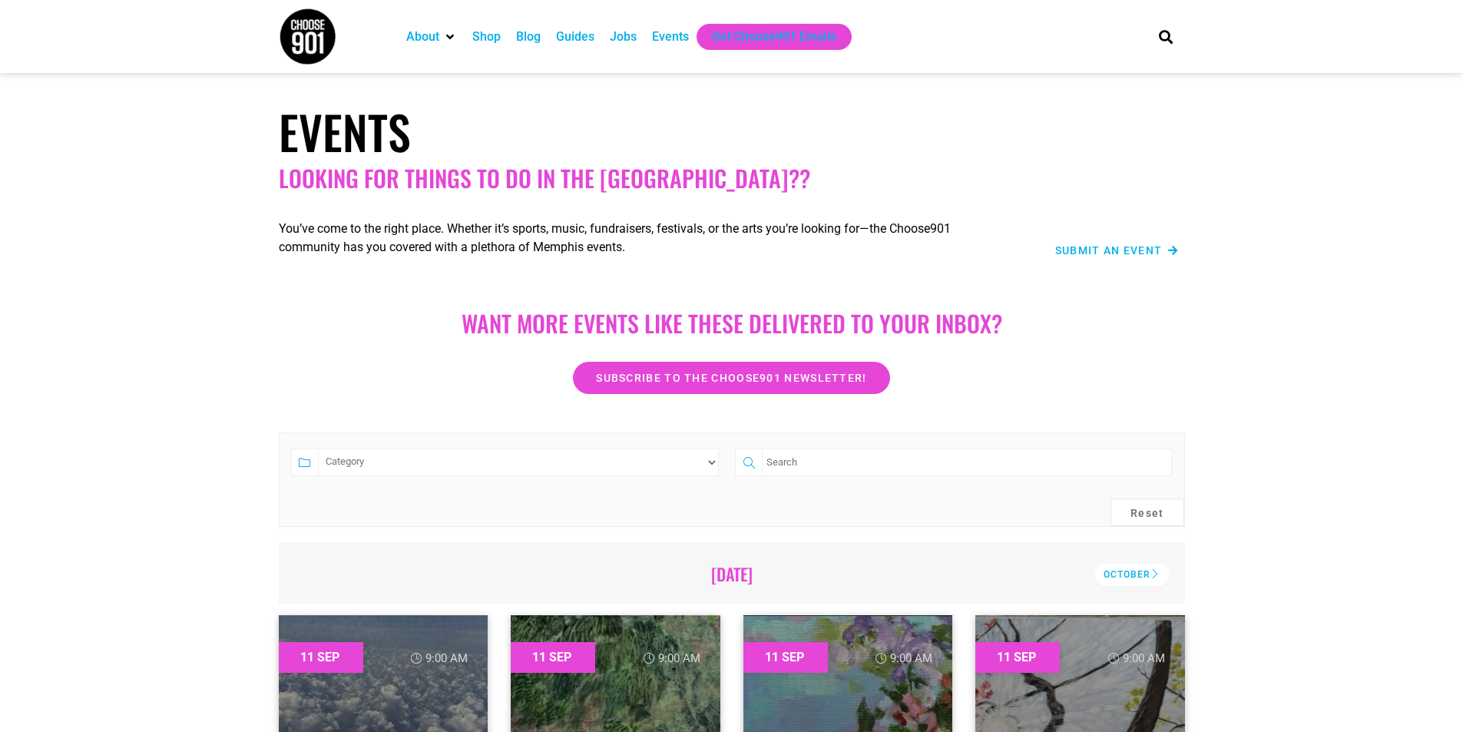
scroll to position [230, 0]
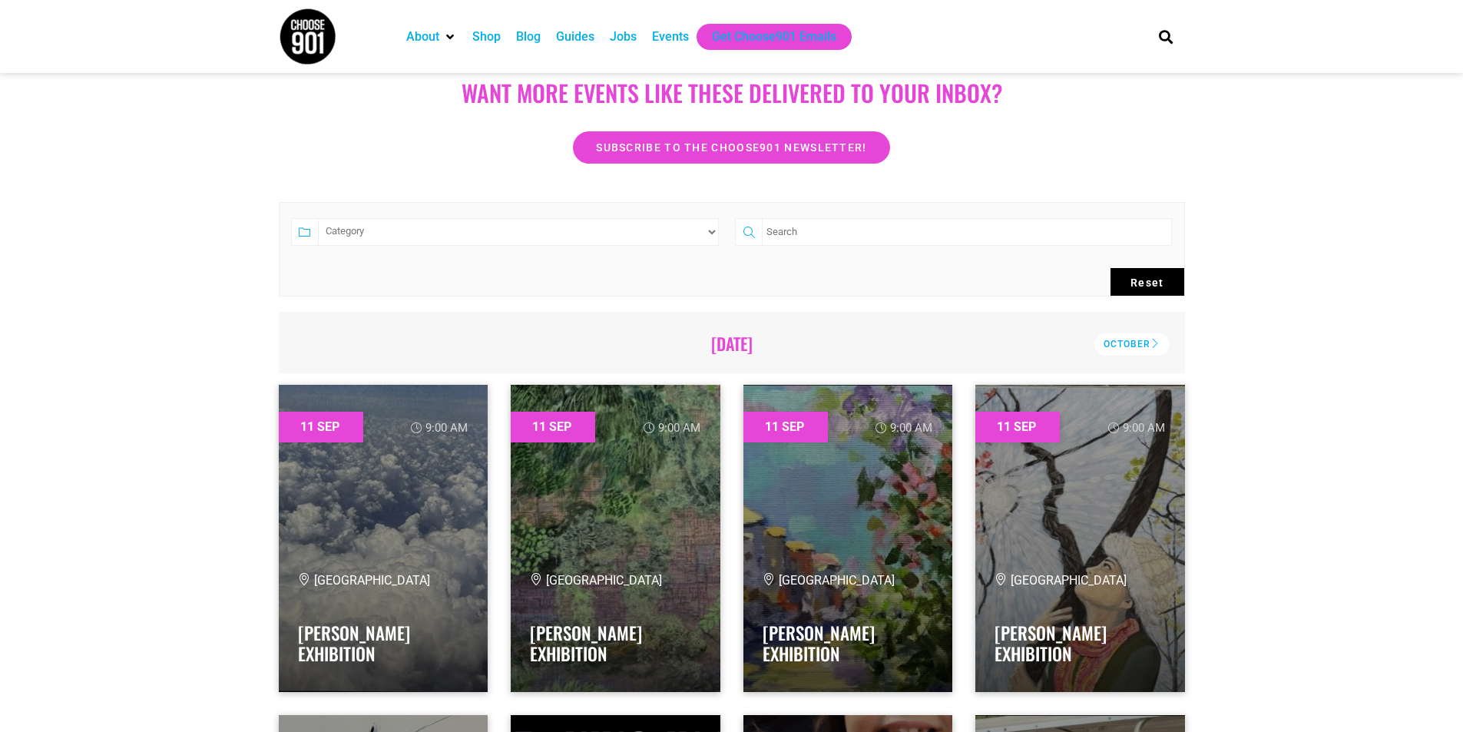
click at [1123, 280] on button "Reset" at bounding box center [1147, 282] width 74 height 28
